Goal: Download file/media

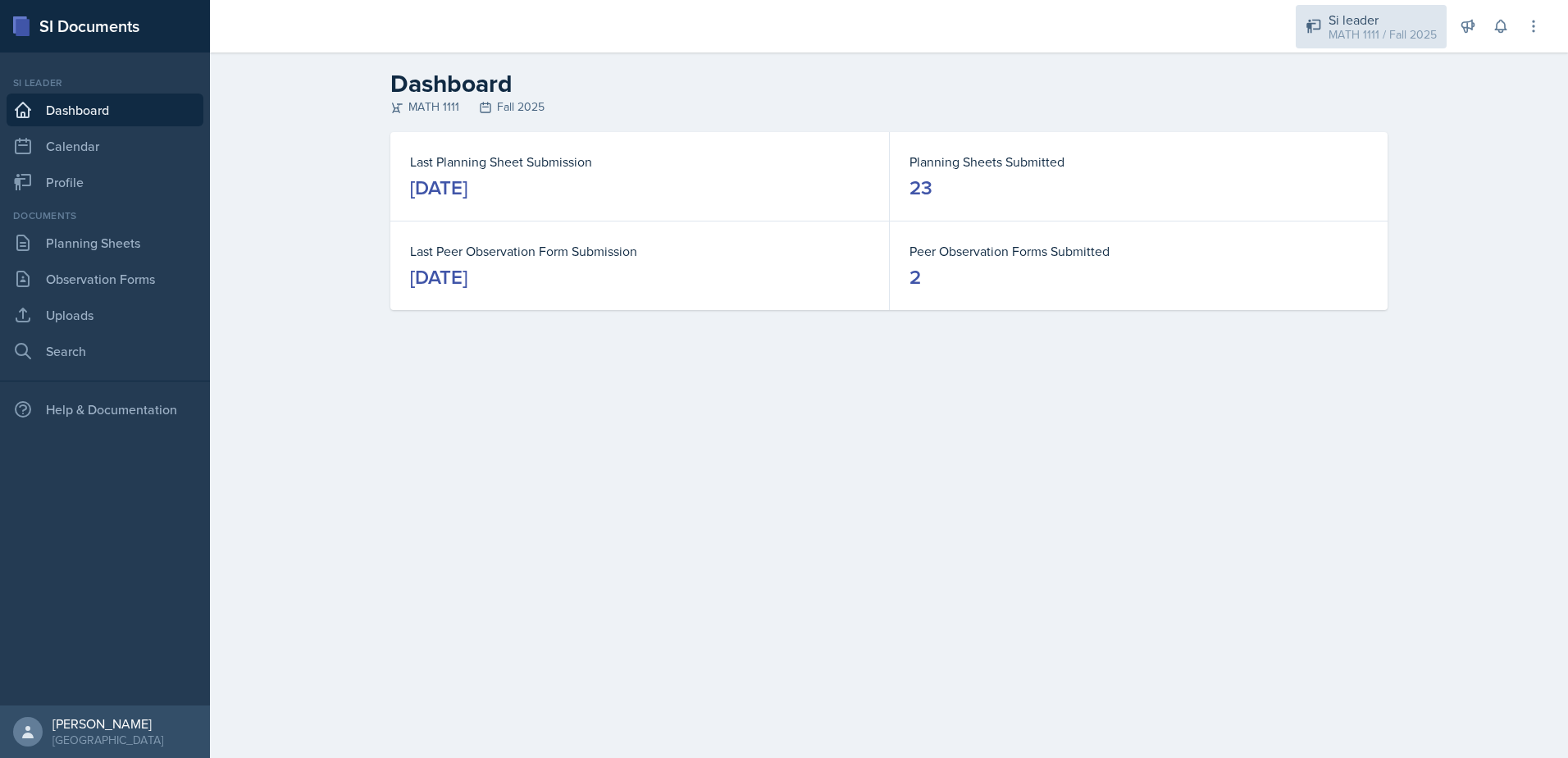
click at [1390, 39] on div "MATH 1111 / Fall 2025" at bounding box center [1383, 35] width 109 height 18
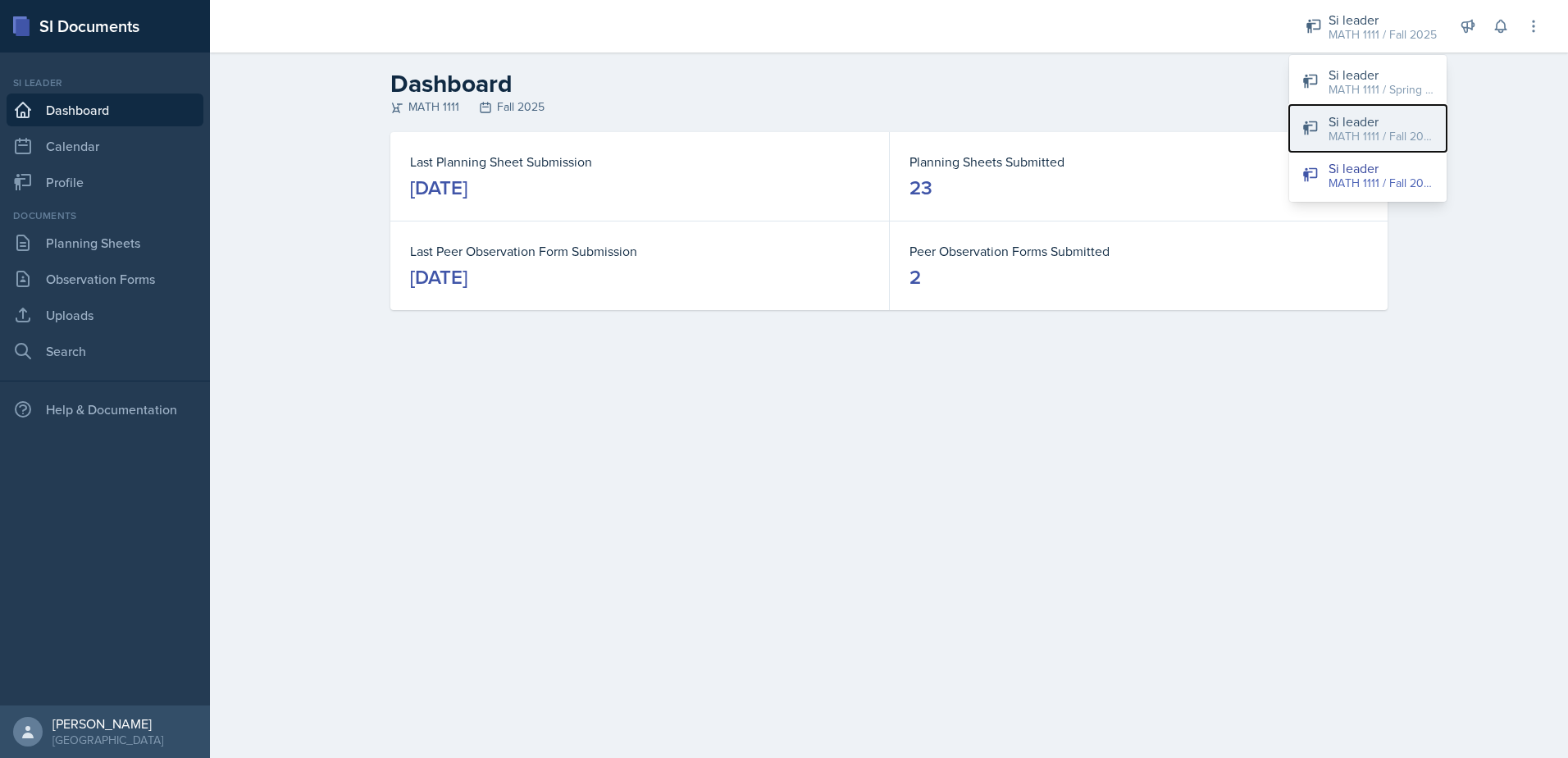
click at [1365, 131] on div "MATH 1111 / Fall 2025" at bounding box center [1382, 137] width 105 height 18
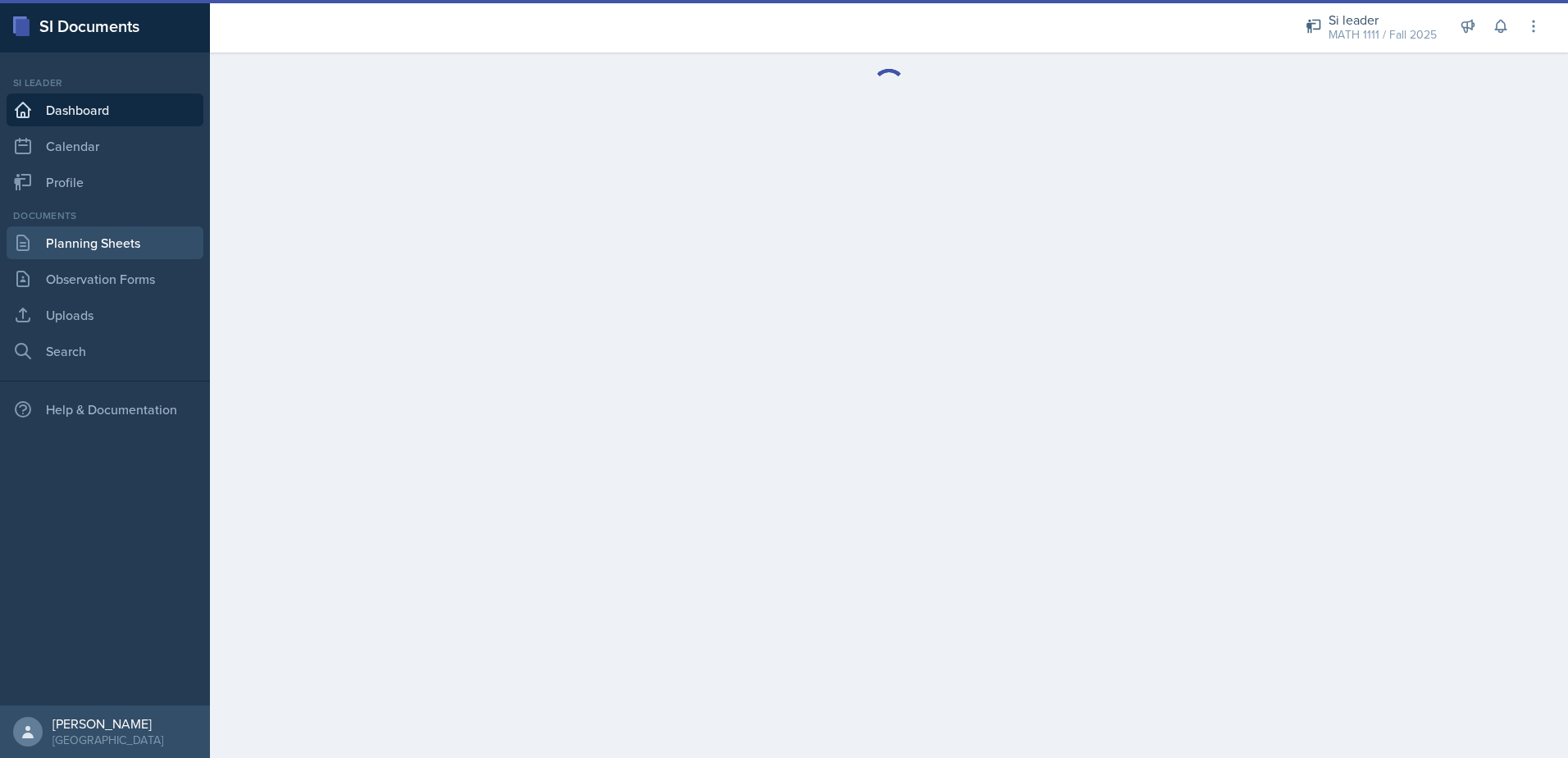
click at [107, 235] on link "Planning Sheets" at bounding box center [104, 242] width 197 height 32
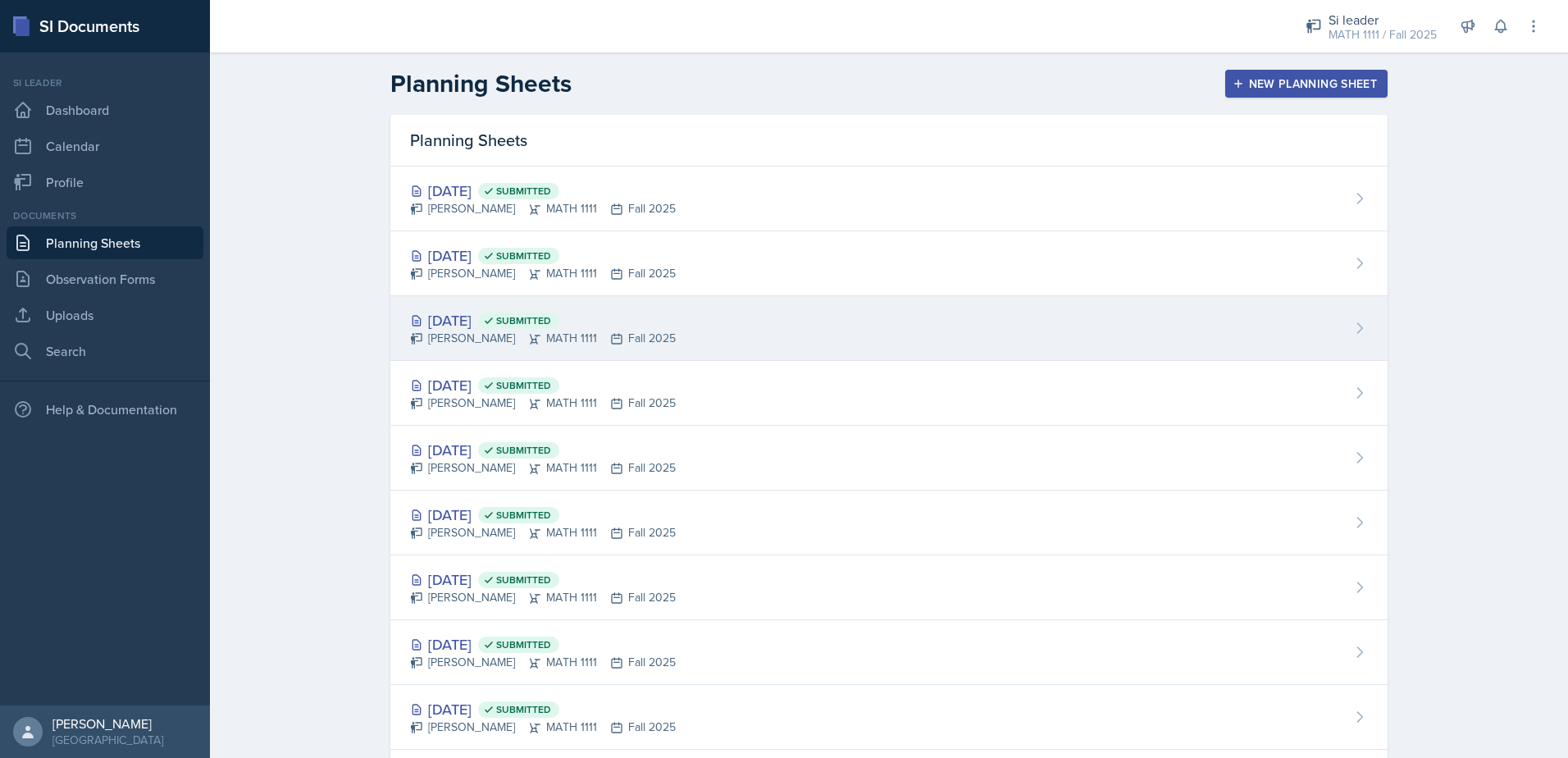
click at [472, 318] on div "Oct 13th, 2025 Submitted" at bounding box center [543, 319] width 266 height 22
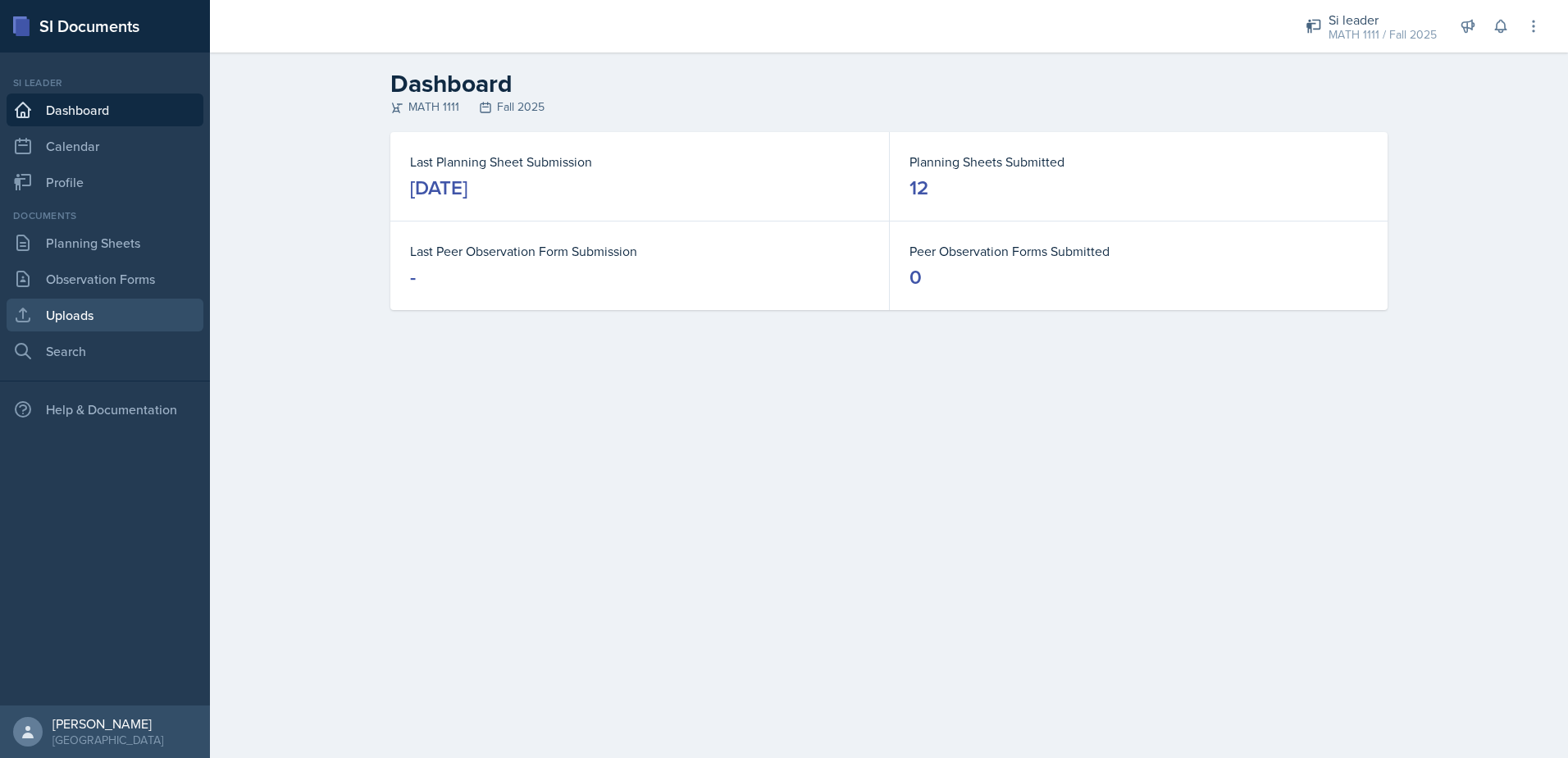
click at [134, 299] on link "Uploads" at bounding box center [104, 314] width 197 height 32
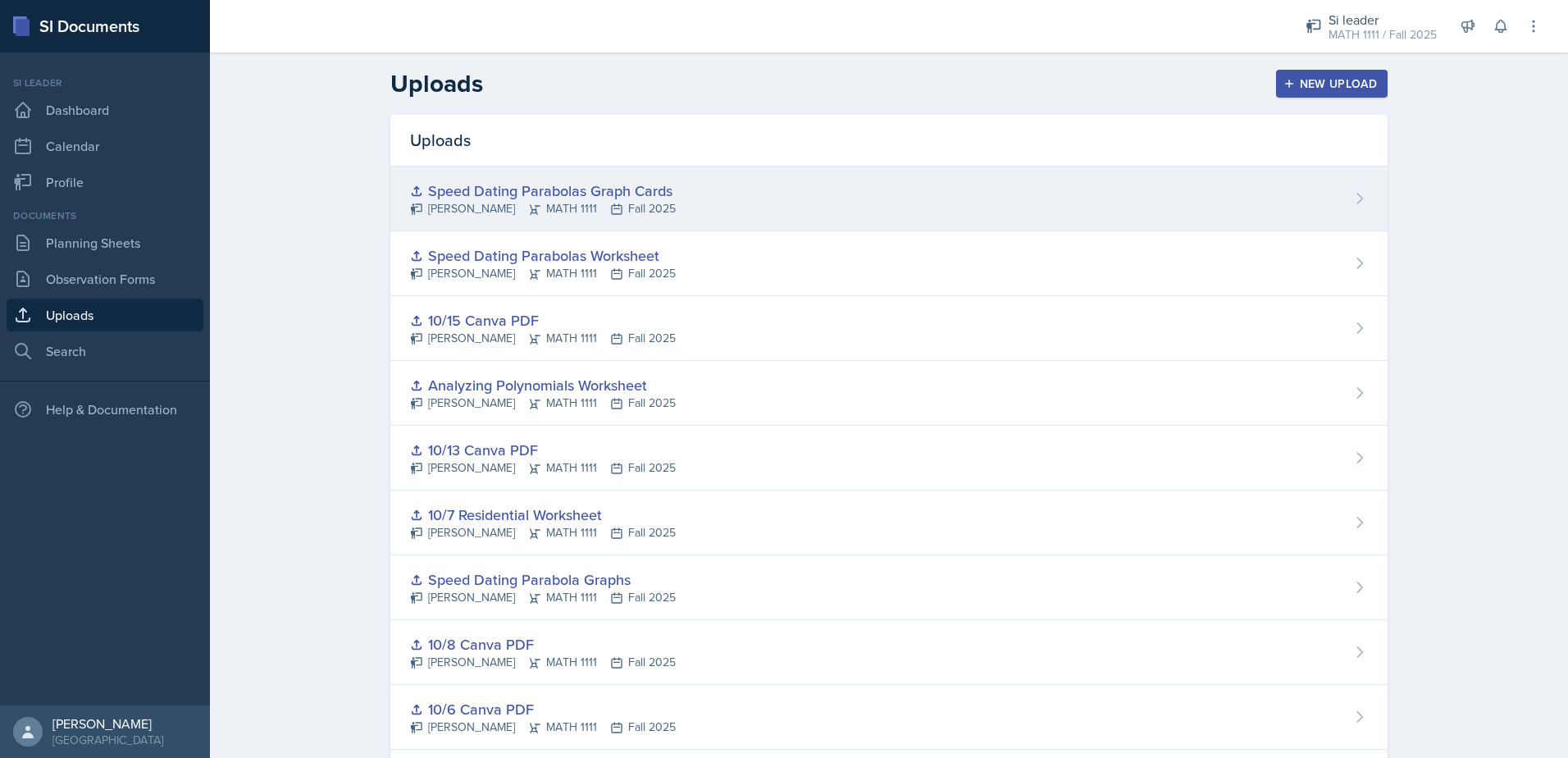
click at [512, 195] on div "Speed Dating Parabolas Graph Cards" at bounding box center [543, 190] width 266 height 22
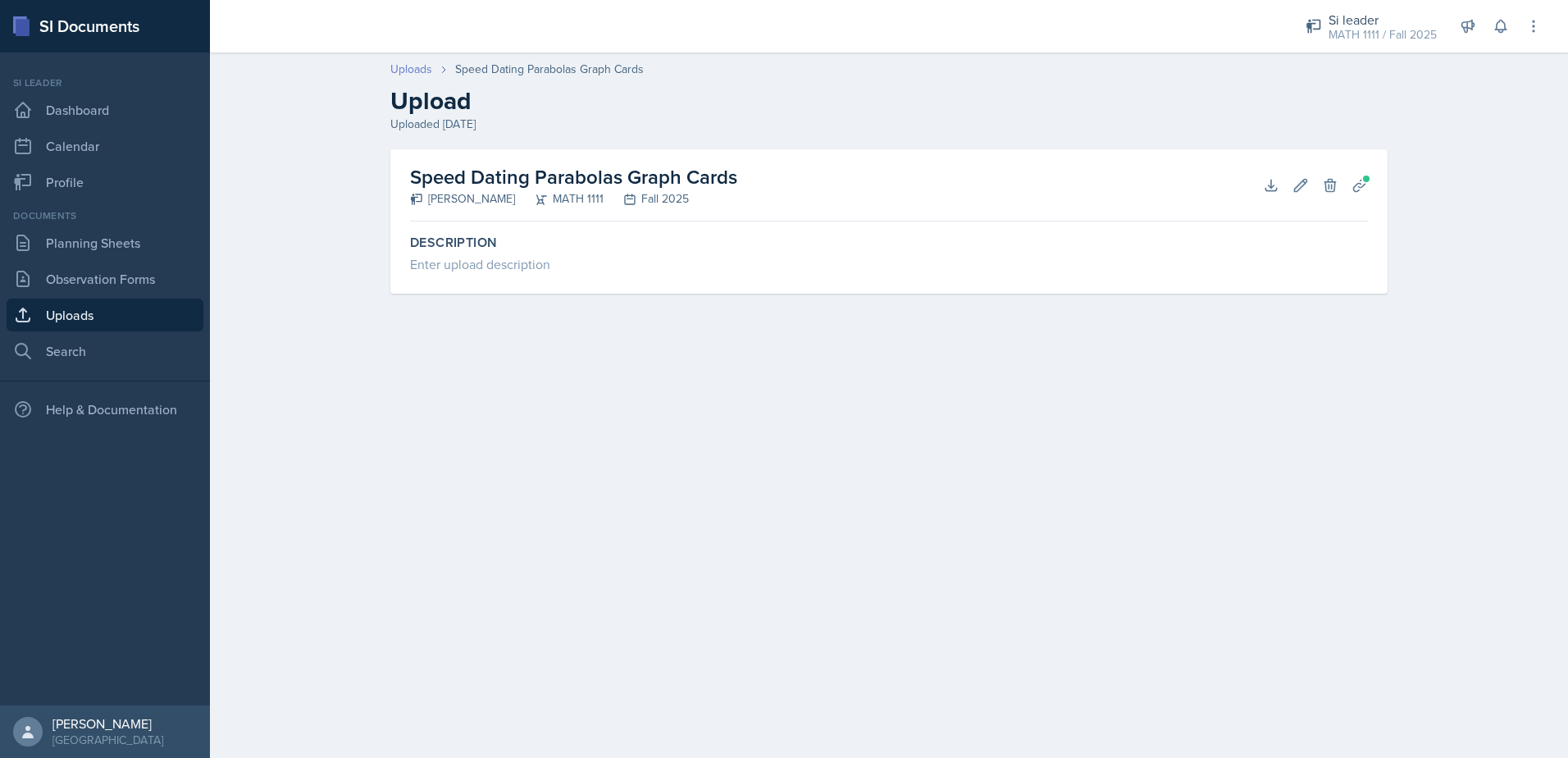
click at [423, 76] on link "Uploads" at bounding box center [411, 69] width 42 height 18
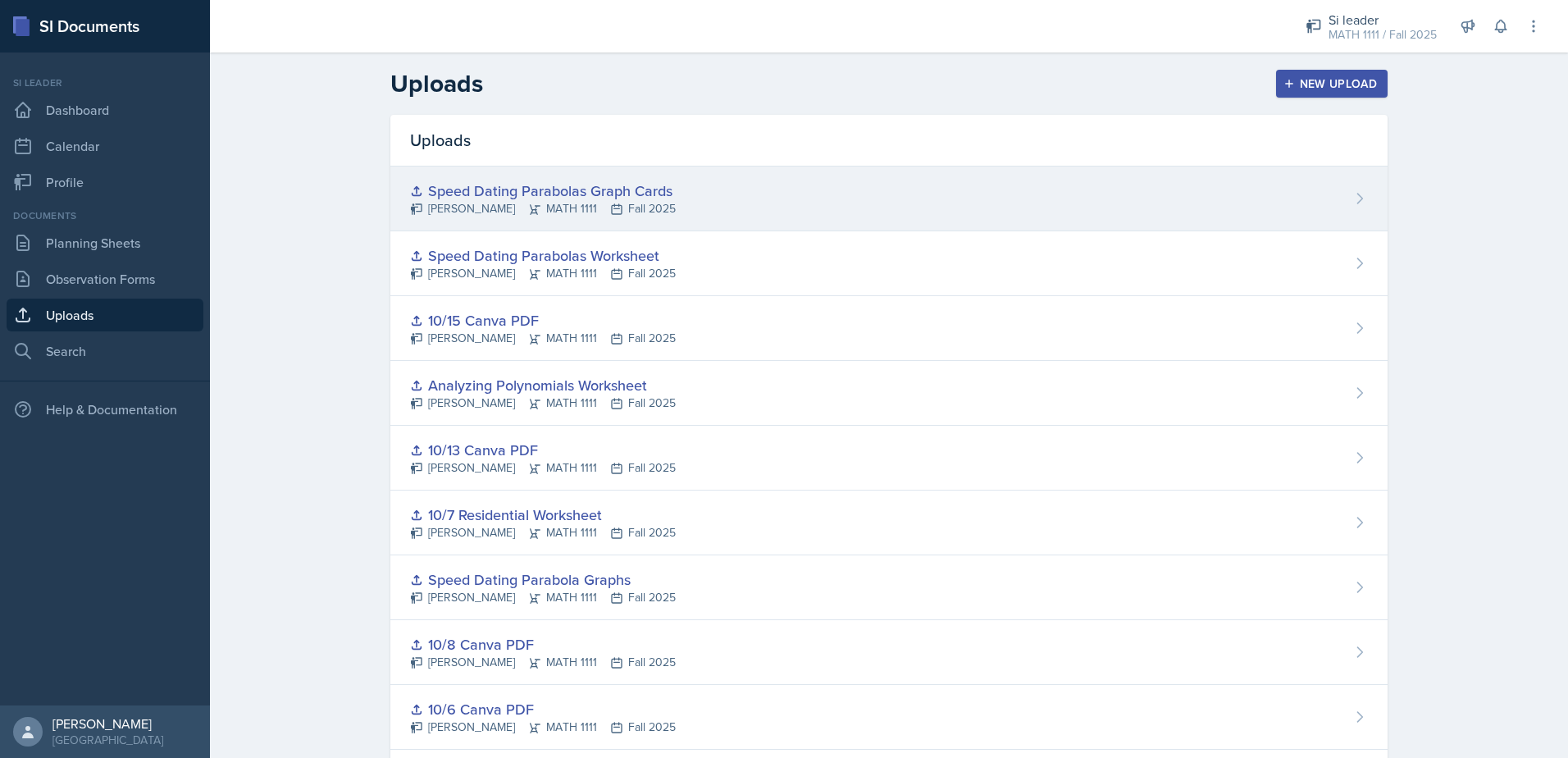
click at [477, 196] on div "Speed Dating Parabolas Graph Cards" at bounding box center [543, 190] width 266 height 22
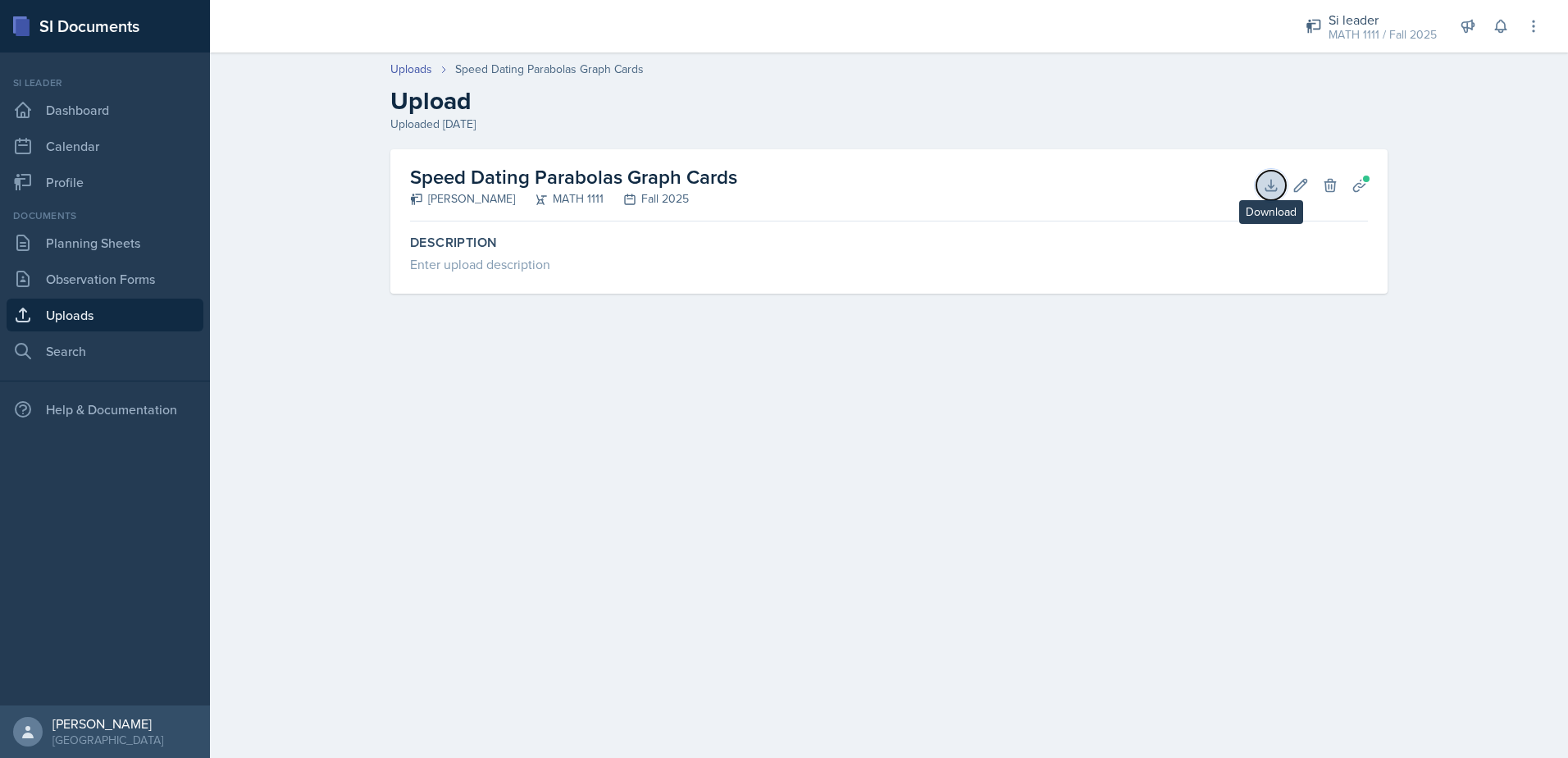
click at [1269, 196] on button "Download" at bounding box center [1271, 186] width 30 height 30
click at [409, 72] on link "Uploads" at bounding box center [411, 69] width 42 height 18
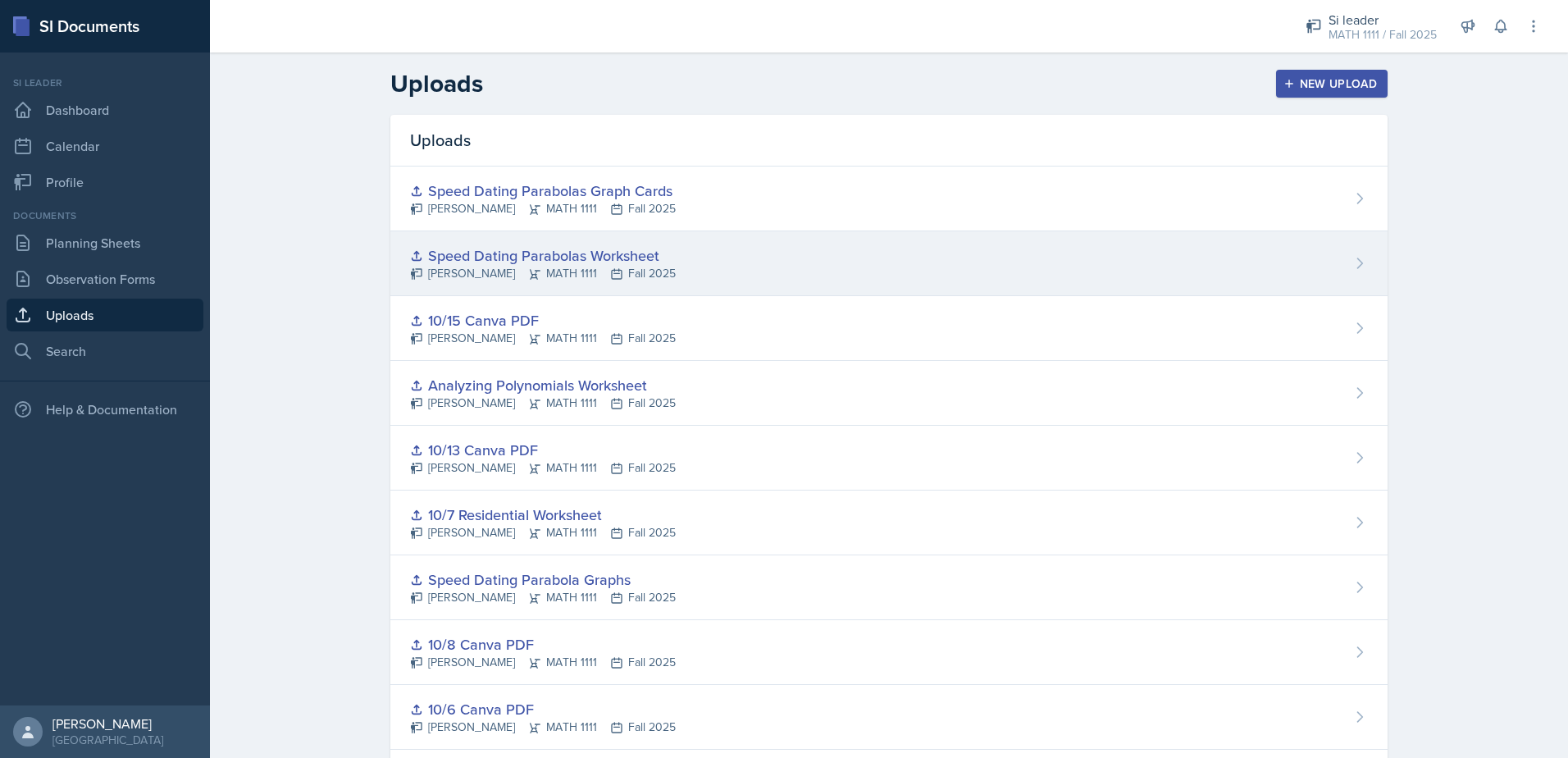
click at [488, 254] on div "Speed Dating Parabolas Worksheet" at bounding box center [543, 255] width 266 height 22
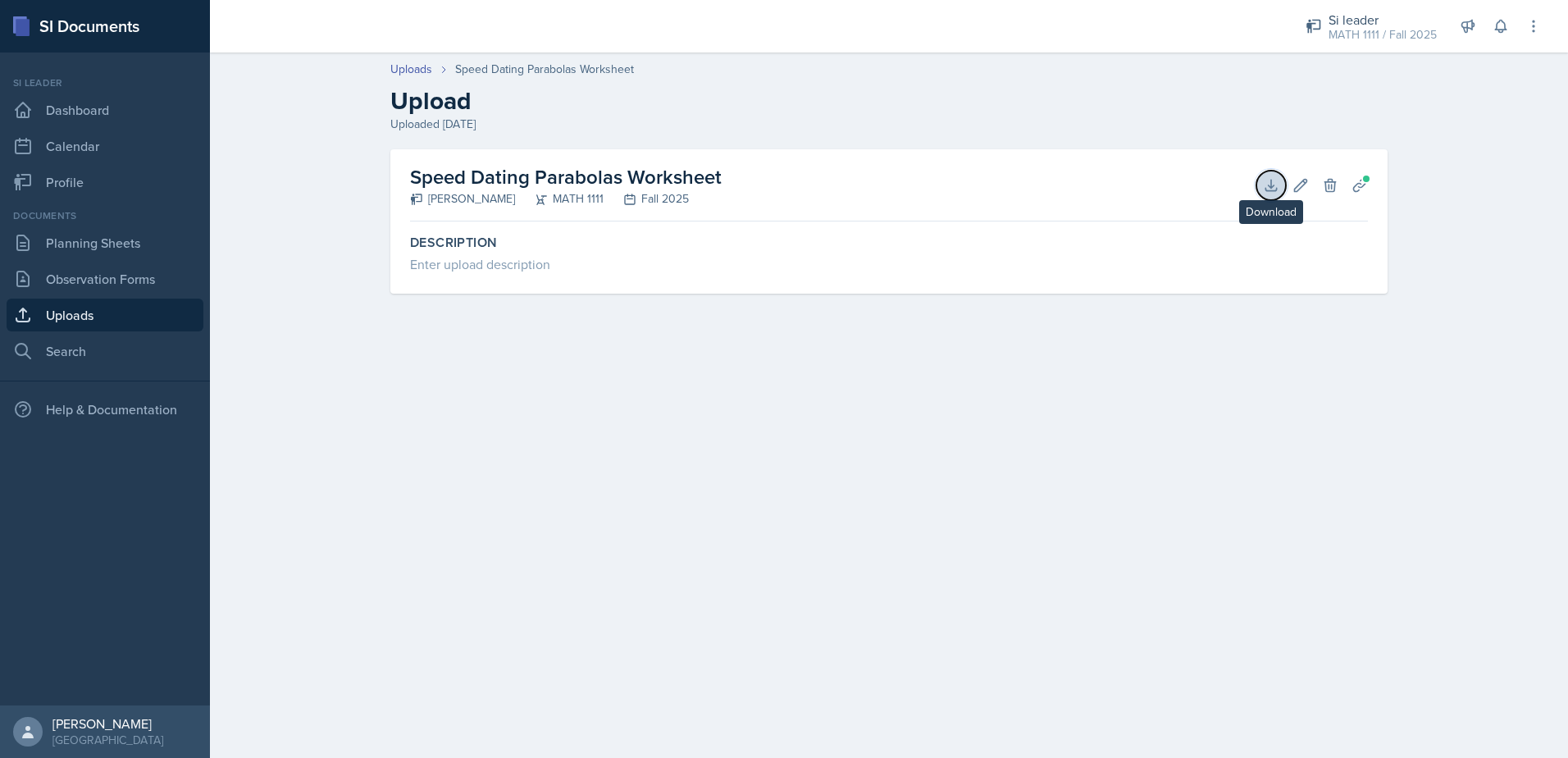
click at [1271, 192] on icon at bounding box center [1271, 185] width 17 height 17
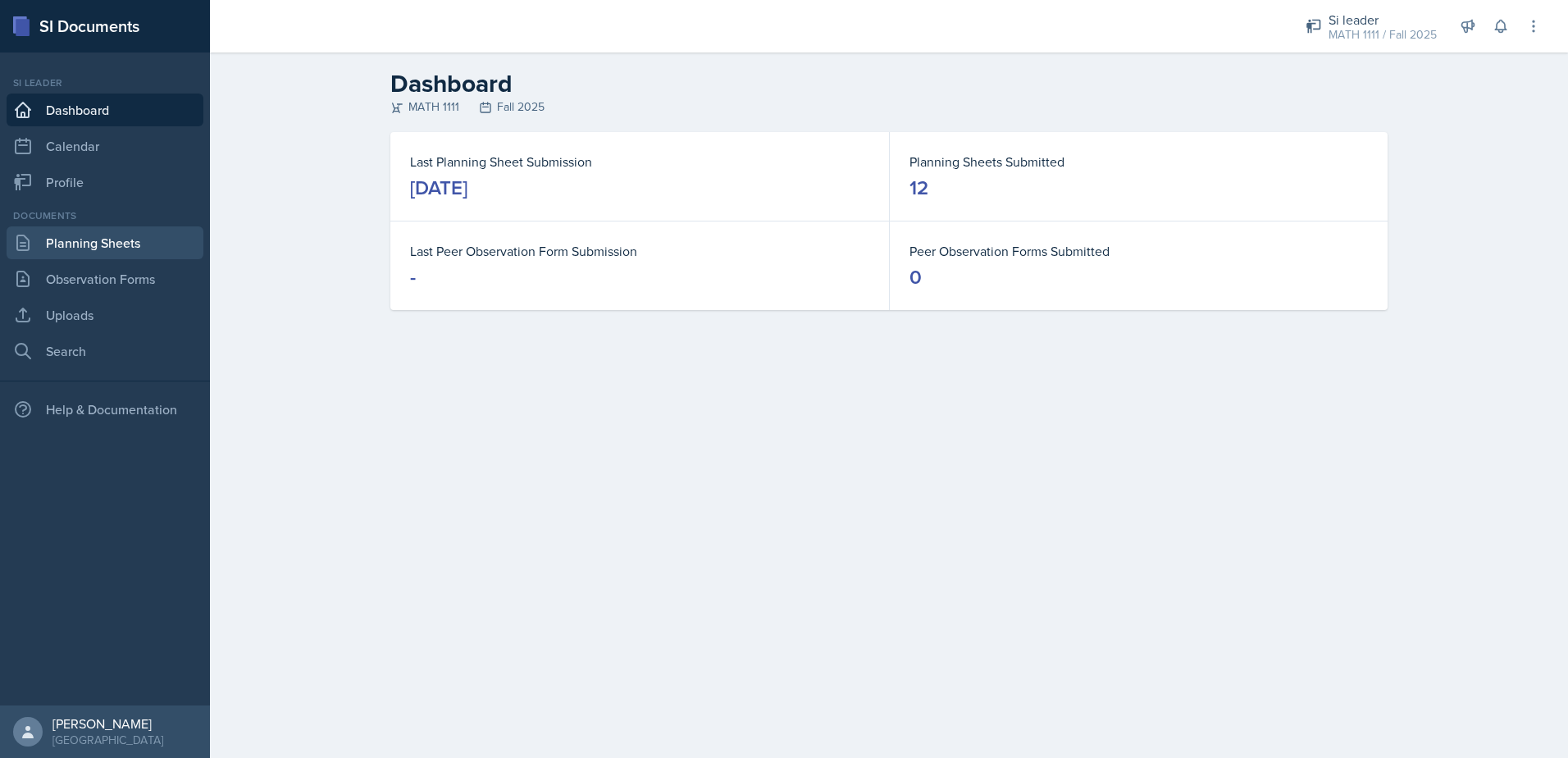
click at [129, 228] on link "Planning Sheets" at bounding box center [104, 242] width 197 height 32
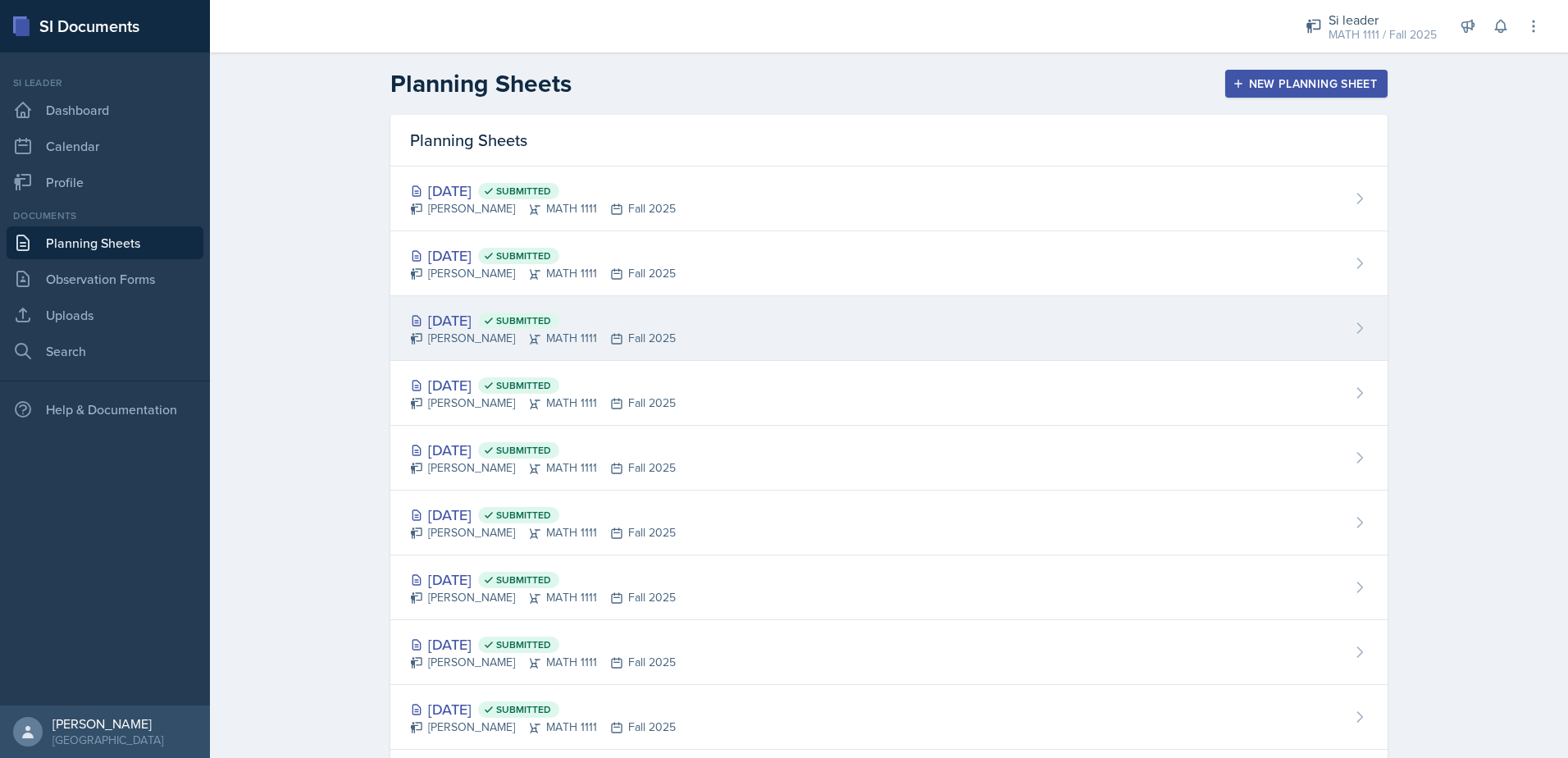
click at [501, 319] on div "Oct 13th, 2025 Submitted" at bounding box center [543, 319] width 266 height 22
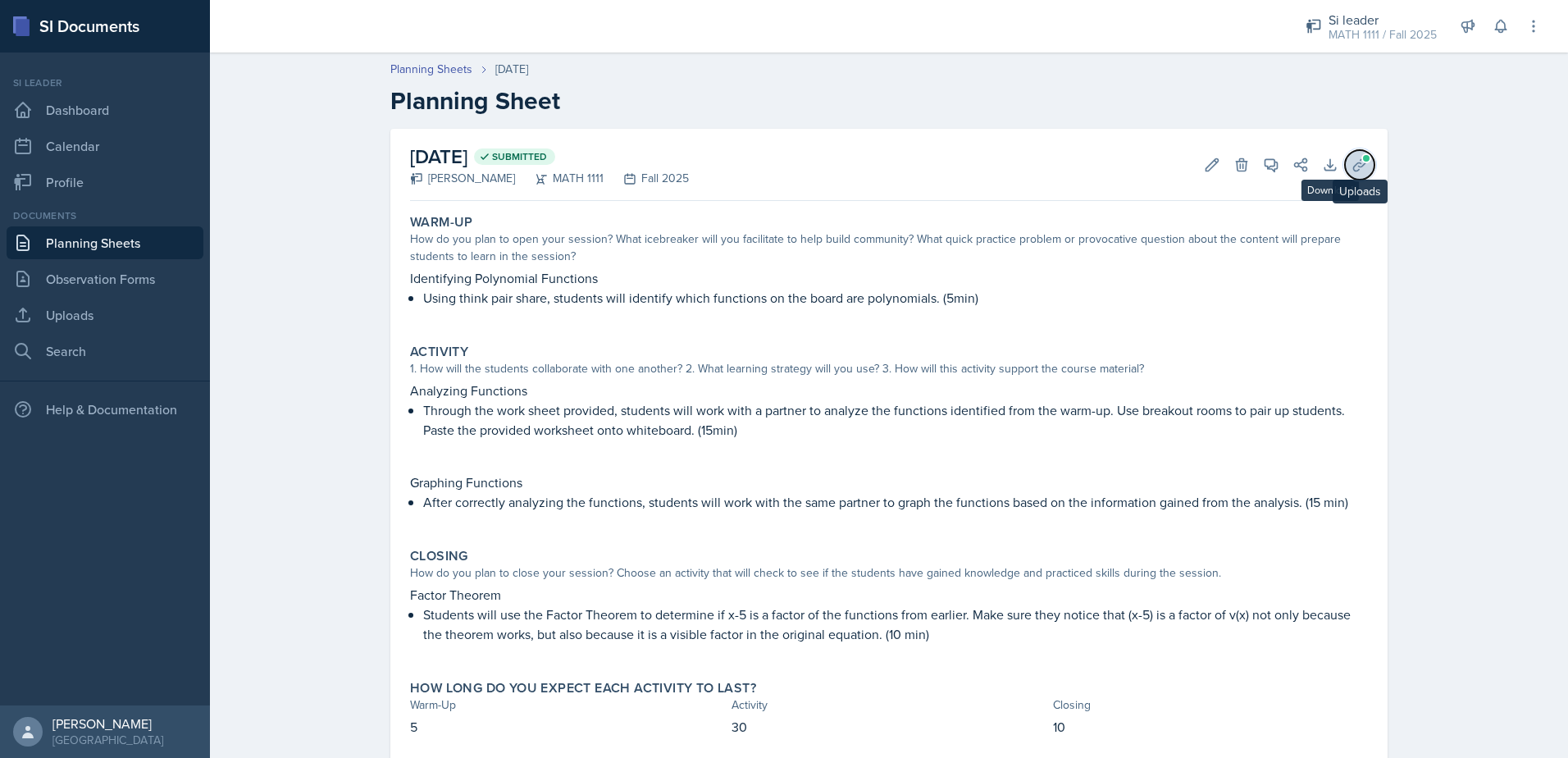
click at [1361, 165] on icon at bounding box center [1360, 165] width 17 height 17
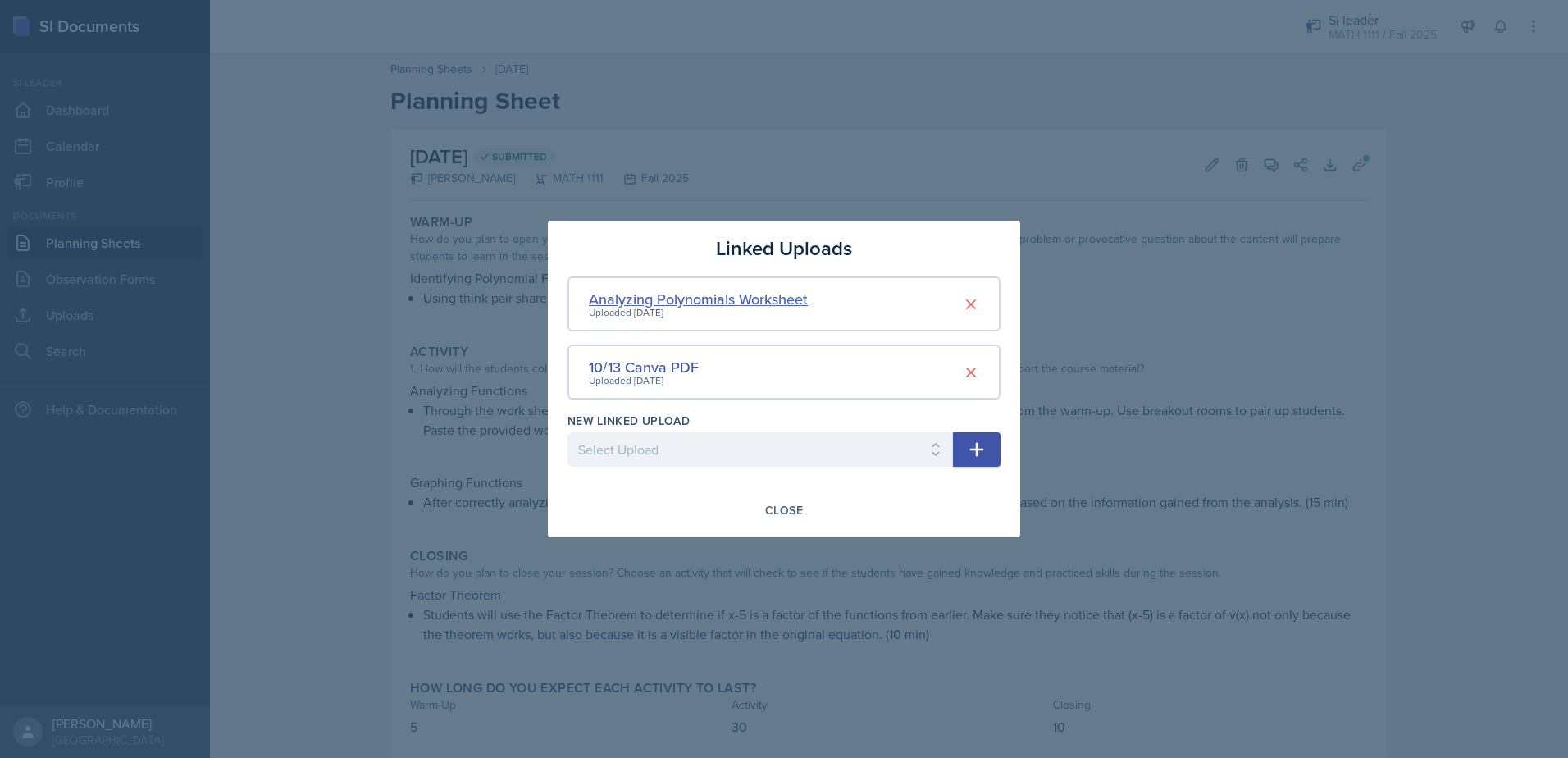
click at [648, 293] on div "Analyzing Polynomials Worksheet" at bounding box center [699, 298] width 219 height 22
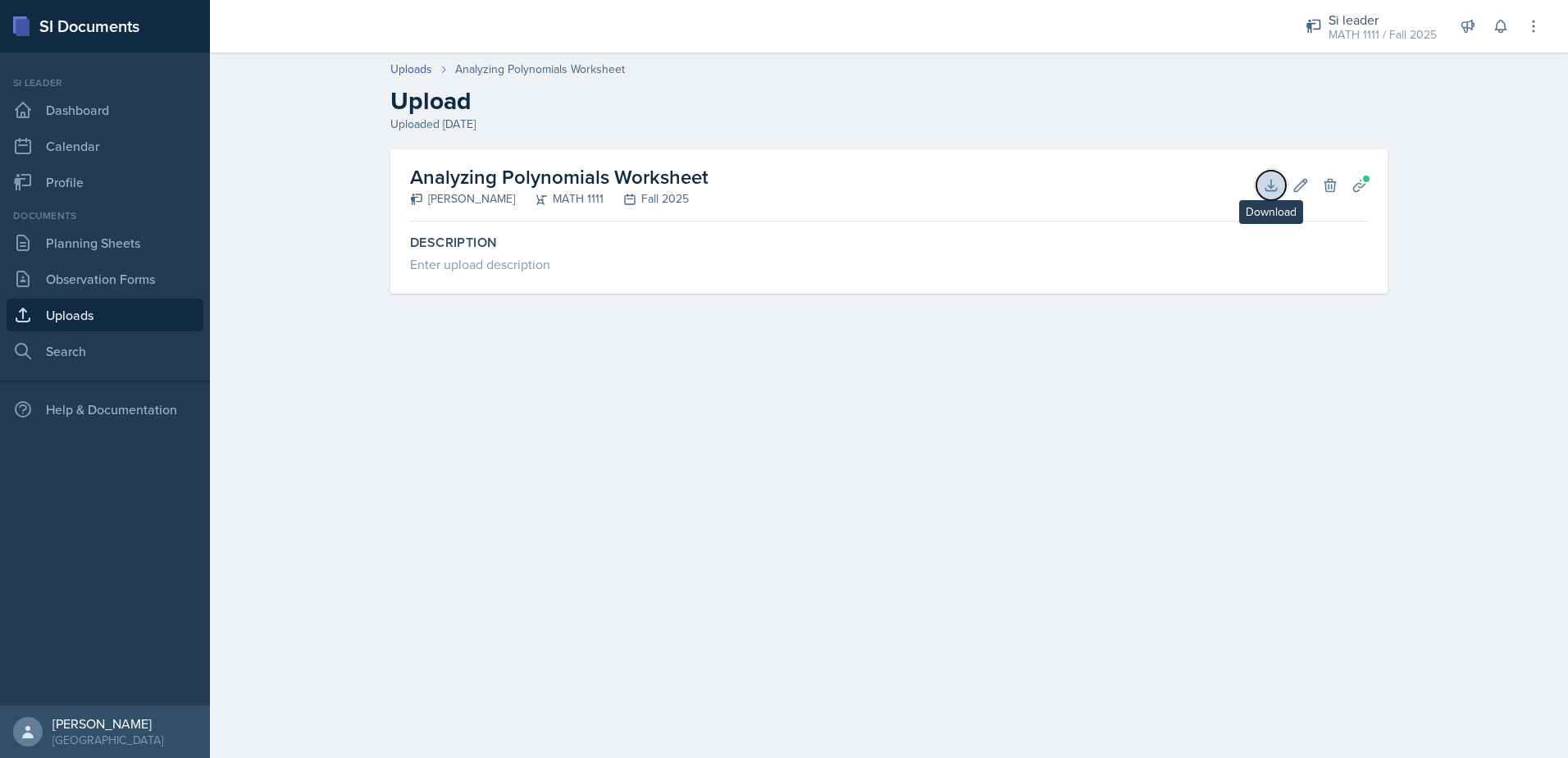
click at [1283, 193] on button "Download" at bounding box center [1271, 186] width 30 height 30
